Goal: Find contact information: Find contact information

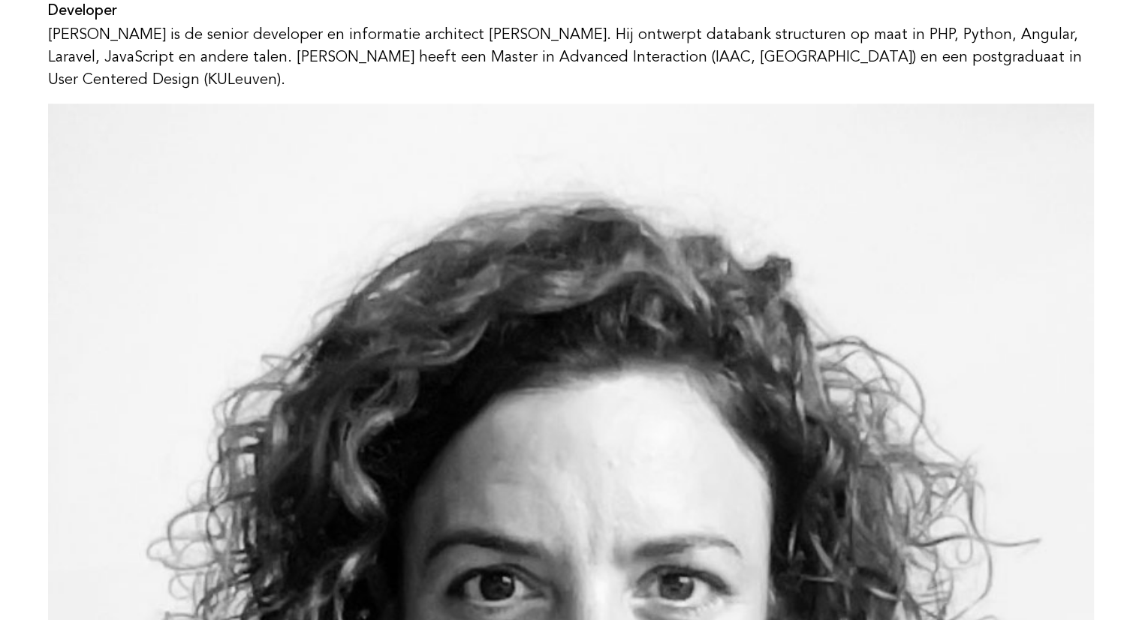
scroll to position [976, 0]
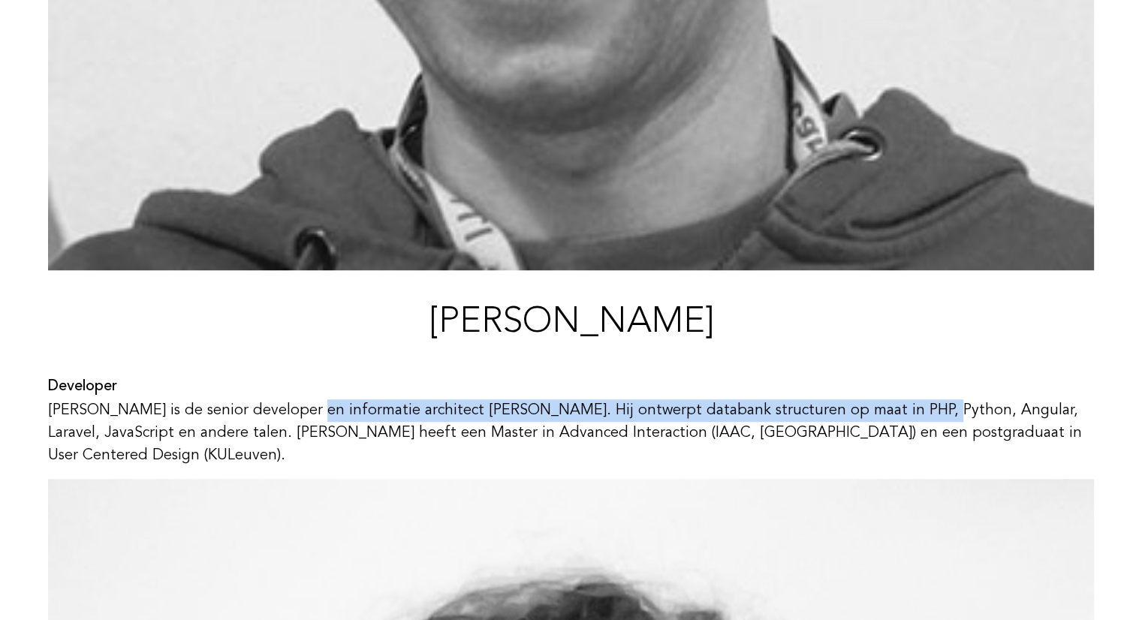
drag, startPoint x: 123, startPoint y: 406, endPoint x: 708, endPoint y: 407, distance: 585.1
click at [708, 407] on p "[PERSON_NAME] is de senior developer en informatie architect [PERSON_NAME]. Hij…" at bounding box center [571, 434] width 1046 height 68
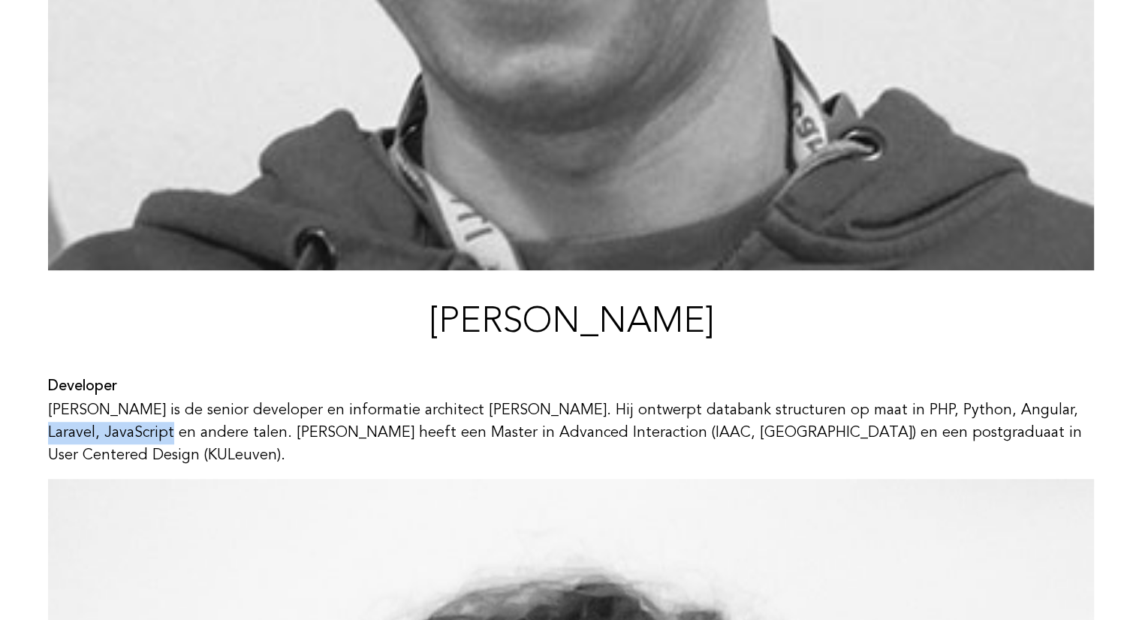
drag, startPoint x: 820, startPoint y: 415, endPoint x: 955, endPoint y: 409, distance: 134.6
click at [955, 409] on p "[PERSON_NAME] is de senior developer en informatie architect [PERSON_NAME]. Hij…" at bounding box center [571, 434] width 1046 height 68
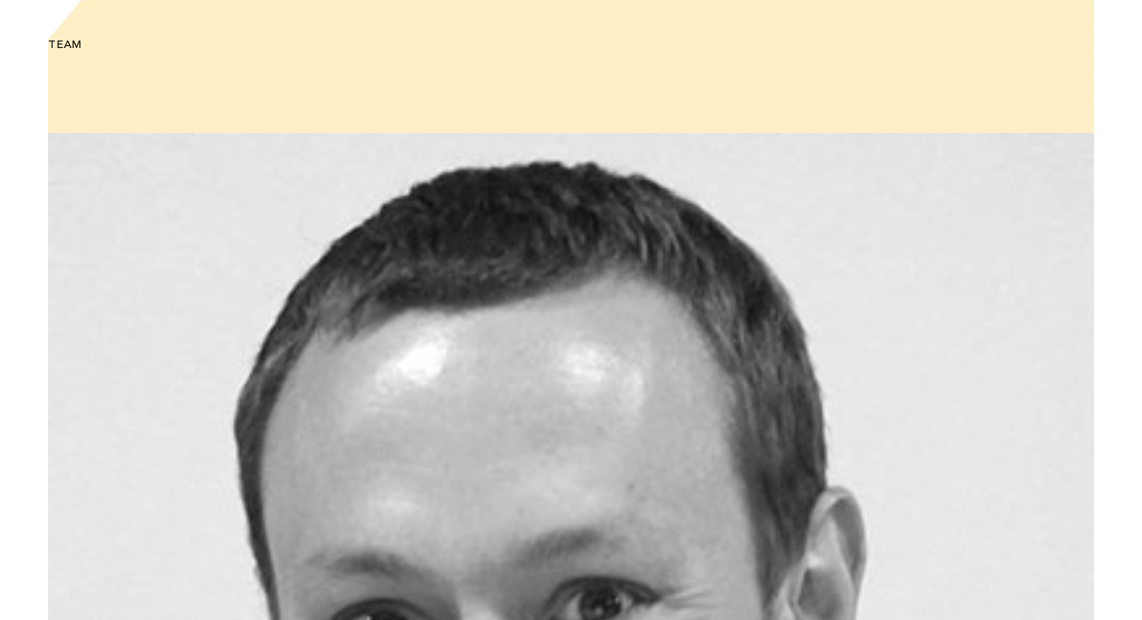
scroll to position [0, 0]
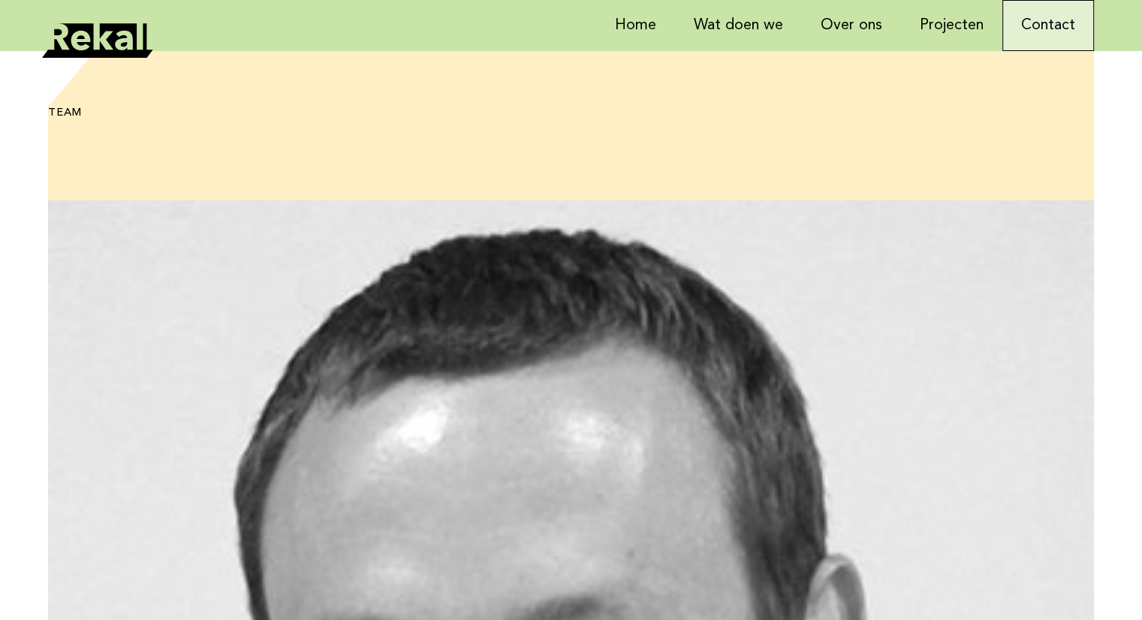
click at [1048, 27] on link "Contact" at bounding box center [1049, 25] width 92 height 51
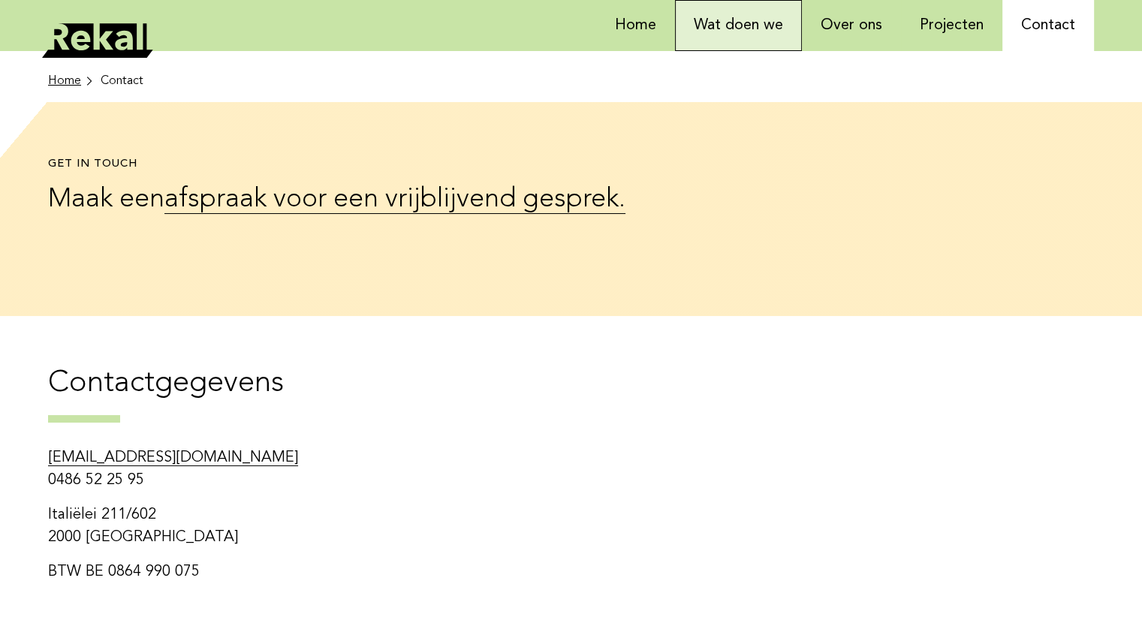
click at [754, 23] on link "Wat doen we" at bounding box center [738, 25] width 127 height 51
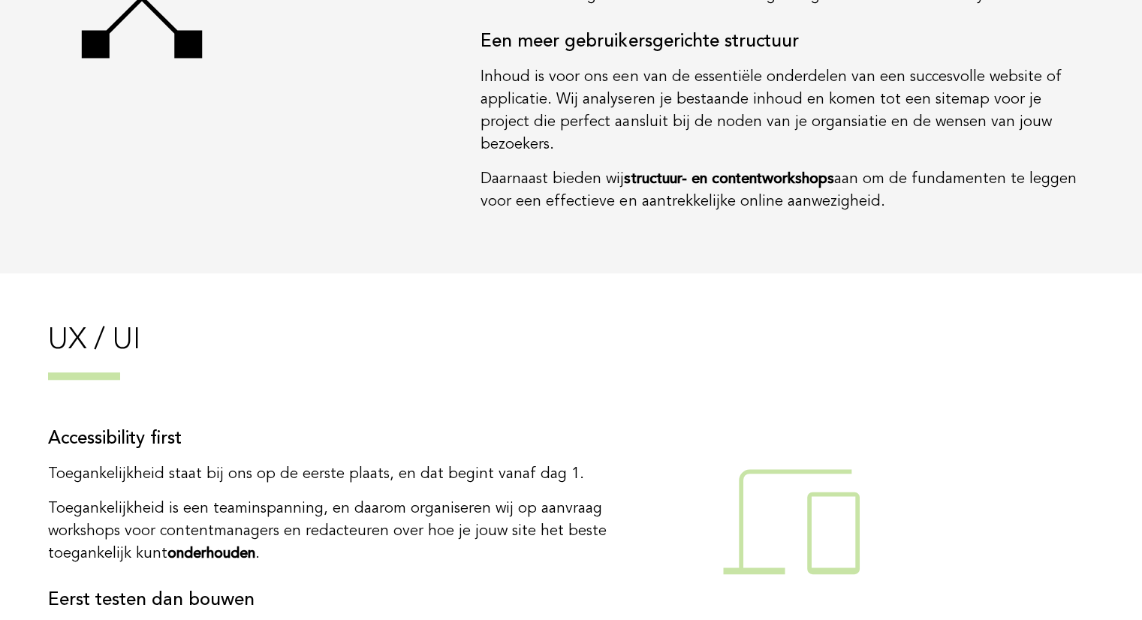
scroll to position [1652, 0]
